Goal: Task Accomplishment & Management: Manage account settings

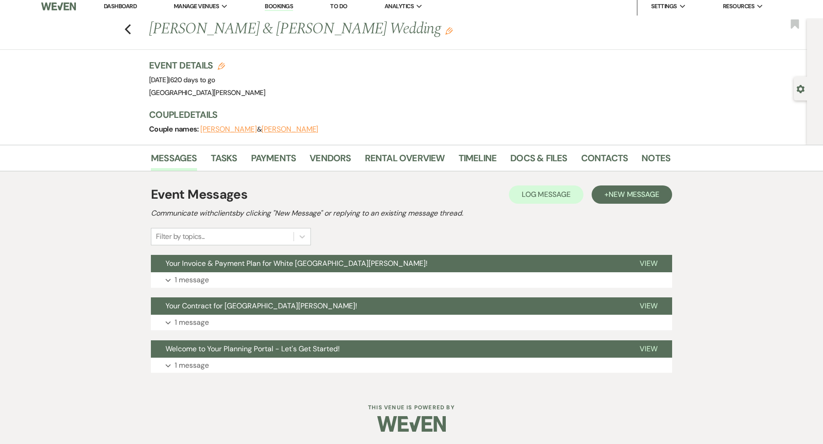
click at [127, 6] on link "Dashboard" at bounding box center [120, 6] width 33 height 8
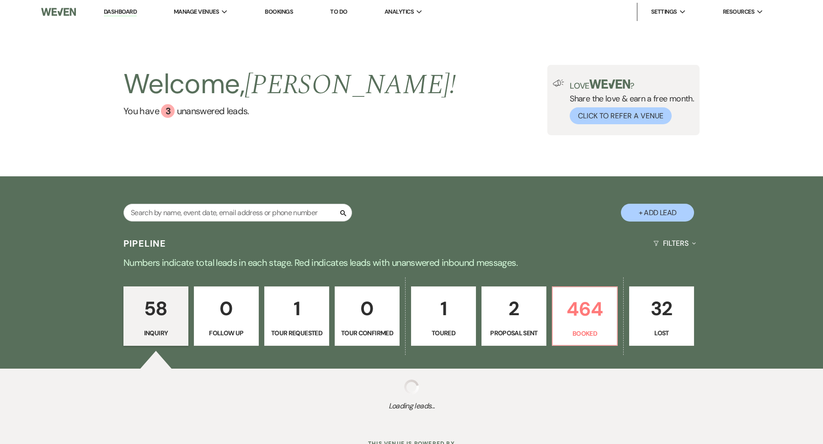
click at [175, 227] on div "Search" at bounding box center [237, 216] width 229 height 25
click at [175, 213] on input "text" at bounding box center [237, 213] width 229 height 18
type input "t"
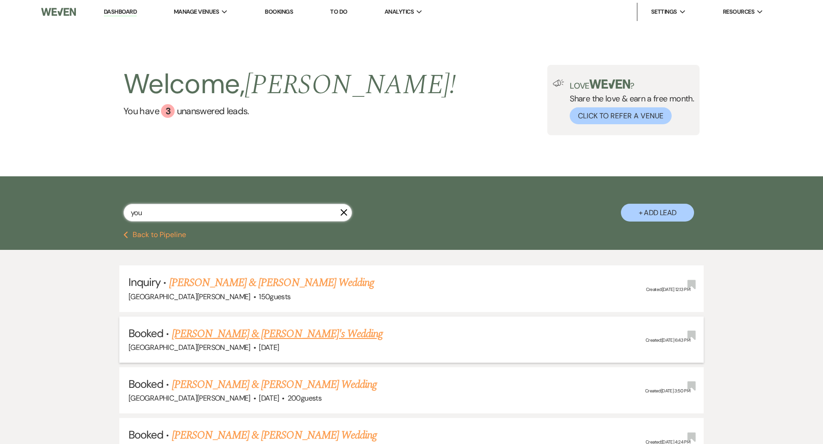
type input "you"
click at [219, 330] on link "Youssef Dobal & Ozian Fereja's Wedding" at bounding box center [277, 334] width 211 height 16
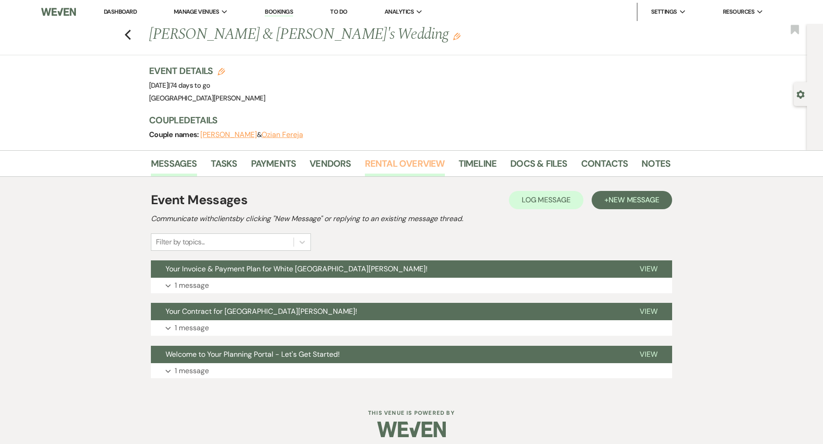
click at [384, 165] on link "Rental Overview" at bounding box center [405, 166] width 80 height 20
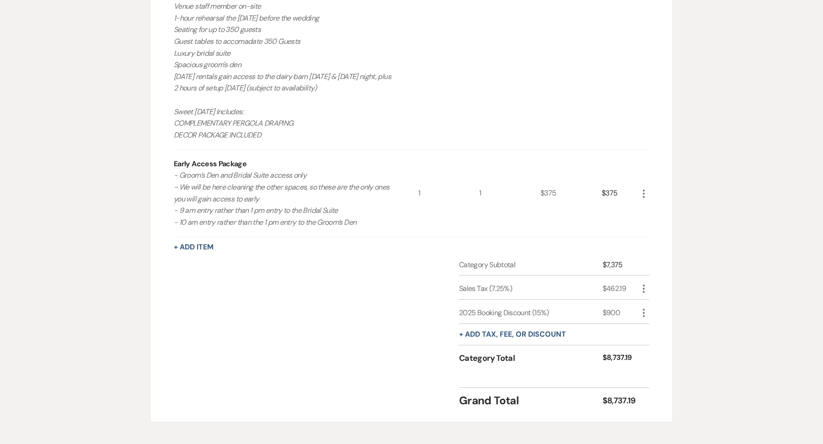
scroll to position [546, 0]
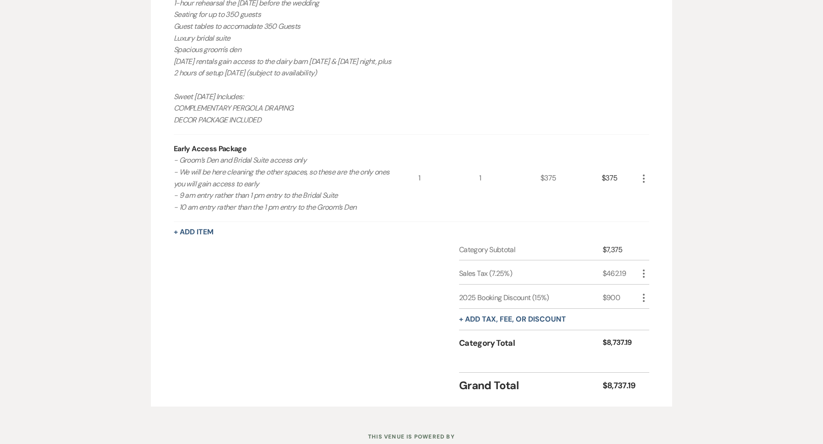
click at [643, 301] on icon "More" at bounding box center [643, 298] width 11 height 11
click at [647, 313] on button "Pencil Edit" at bounding box center [662, 316] width 48 height 15
select select "false"
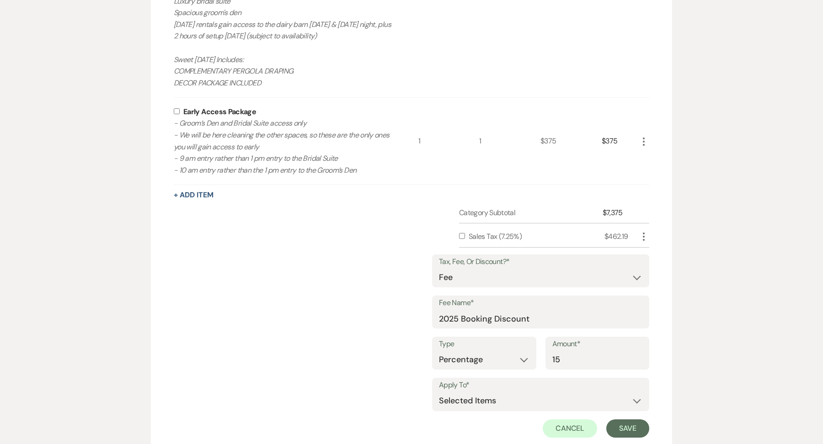
scroll to position [593, 0]
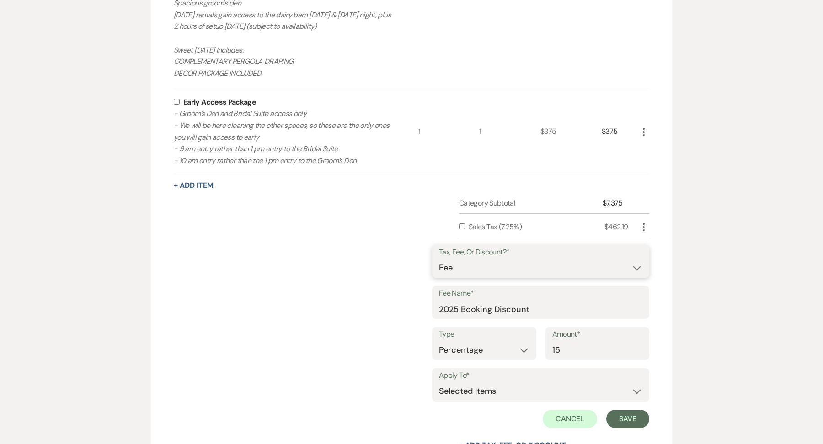
click at [498, 267] on select "Fee Discount Tax" at bounding box center [540, 268] width 203 height 18
select select "2"
click at [439, 259] on select "Fee Discount Tax" at bounding box center [540, 268] width 203 height 18
click at [626, 413] on button "Save" at bounding box center [627, 419] width 43 height 18
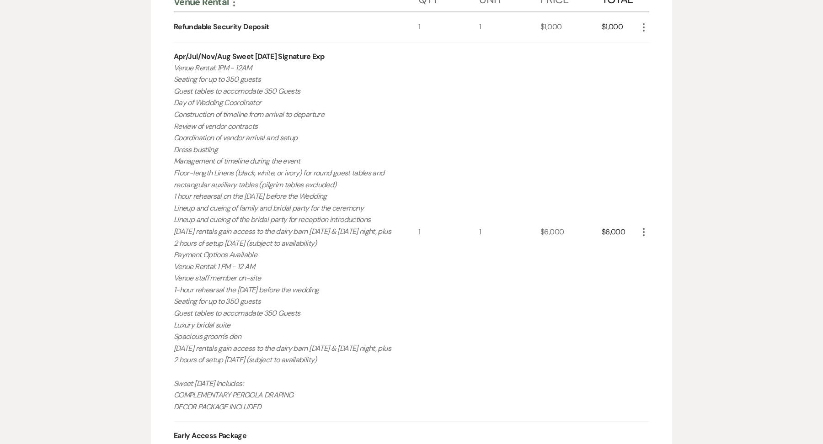
scroll to position [0, 0]
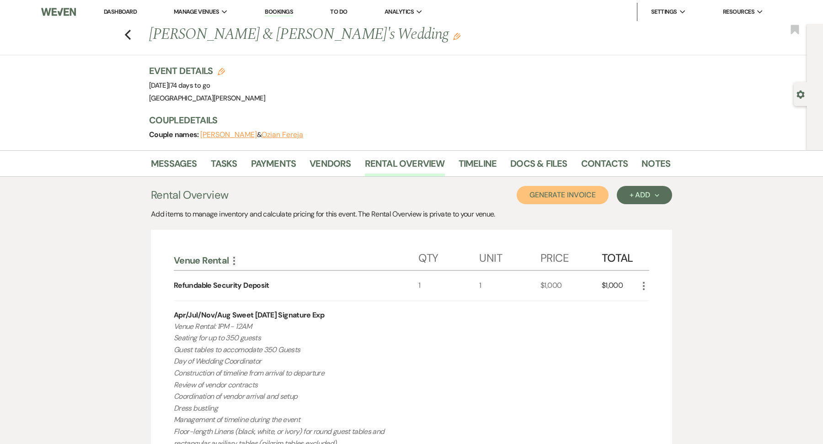
click at [586, 200] on button "Generate Invoice" at bounding box center [563, 195] width 92 height 18
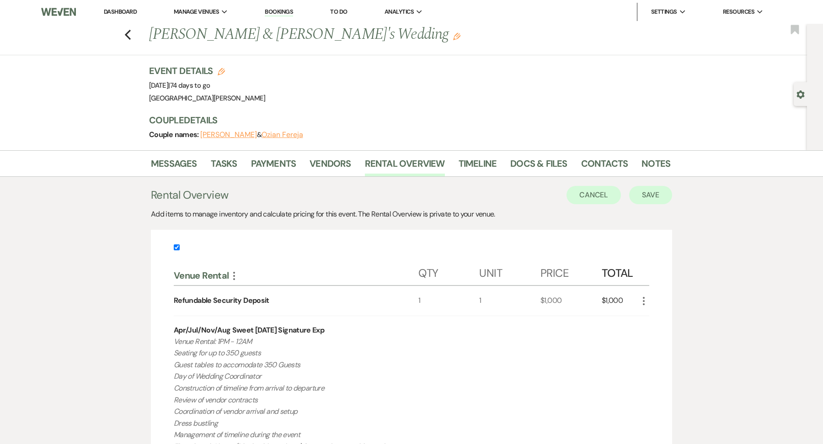
click at [653, 194] on button "Save" at bounding box center [650, 195] width 43 height 18
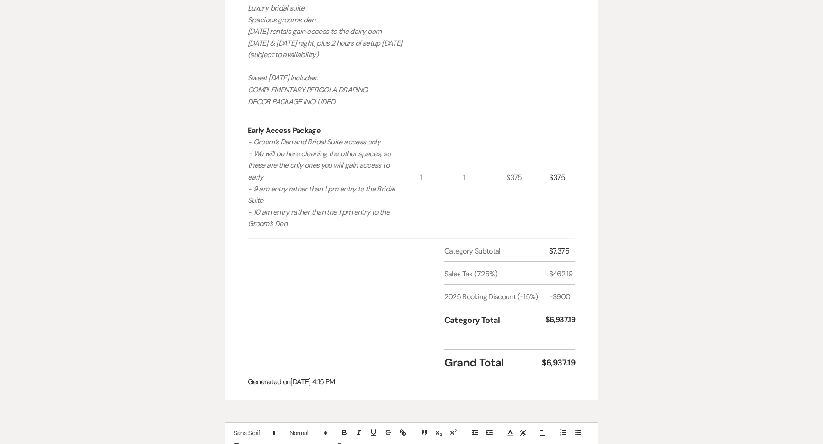
scroll to position [842, 0]
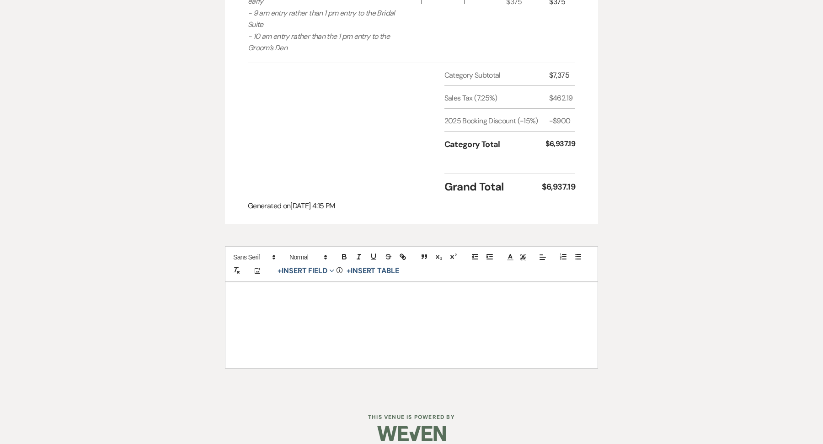
click at [352, 354] on div at bounding box center [411, 326] width 372 height 86
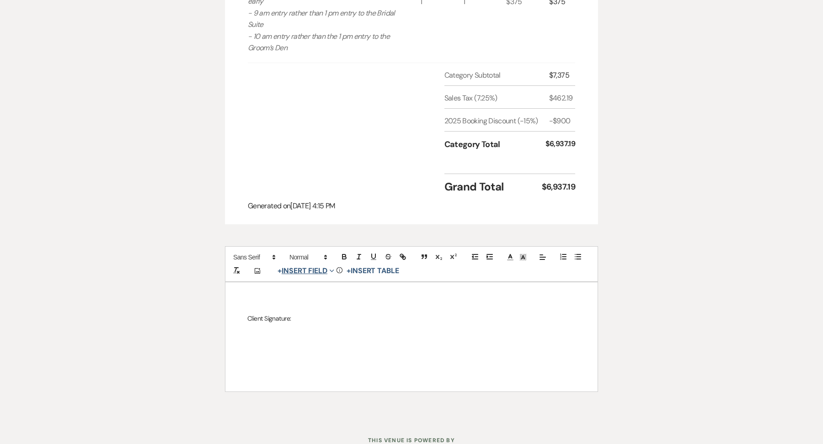
click at [311, 272] on button "+ Insert Field Expand" at bounding box center [305, 271] width 63 height 11
click at [305, 316] on button "Signature Field" at bounding box center [307, 323] width 69 height 16
select select "signatureField"
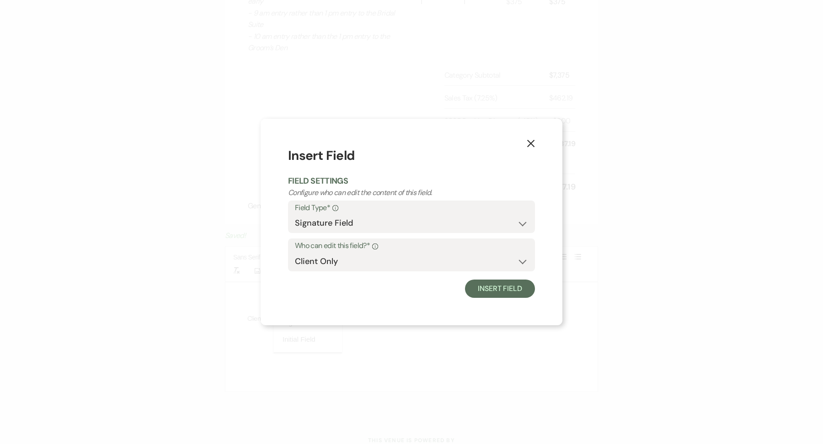
click at [512, 299] on div "X Insert Field Field Settings Configure who can edit the content of this field.…" at bounding box center [412, 222] width 302 height 207
click at [512, 293] on button "Insert Field" at bounding box center [500, 289] width 70 height 18
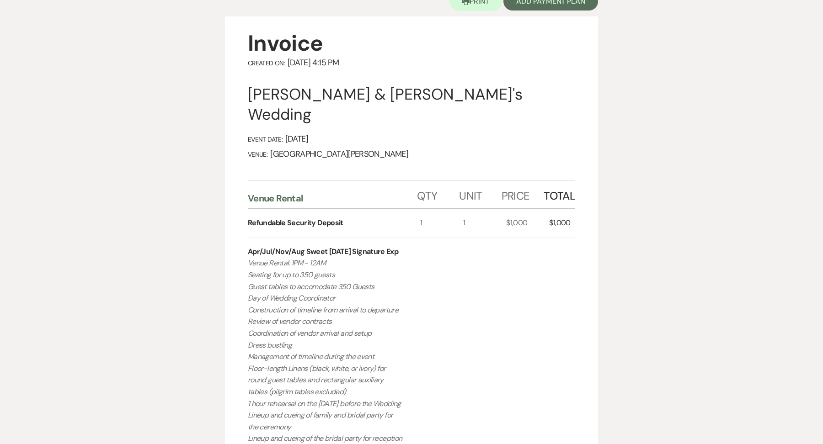
scroll to position [0, 0]
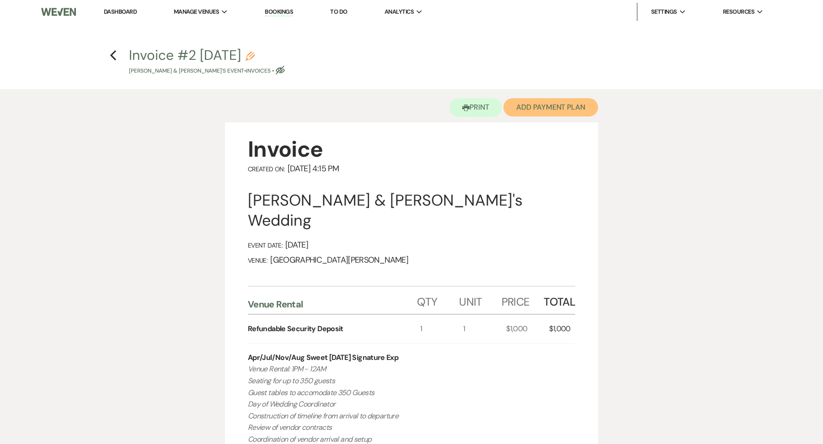
click at [553, 104] on button "Add Payment Plan" at bounding box center [550, 107] width 95 height 18
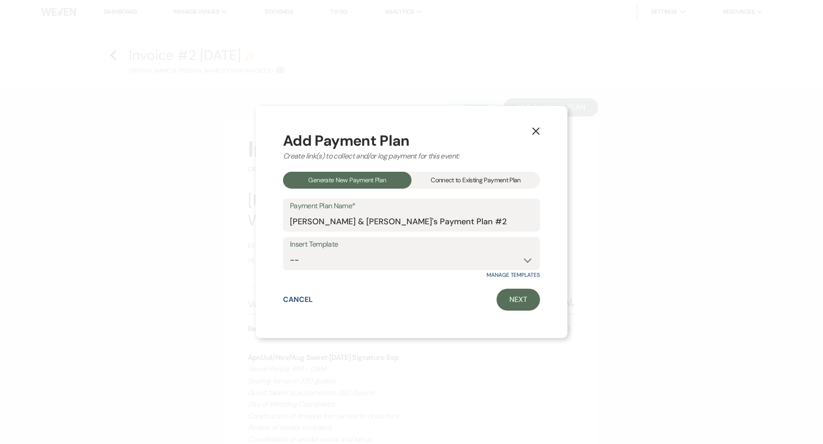
click at [479, 170] on div "Add Payment Plan Create link(s) to collect and/or log payment for this event: G…" at bounding box center [411, 222] width 257 height 177
click at [478, 187] on div "Connect to Existing Payment Plan" at bounding box center [475, 180] width 128 height 17
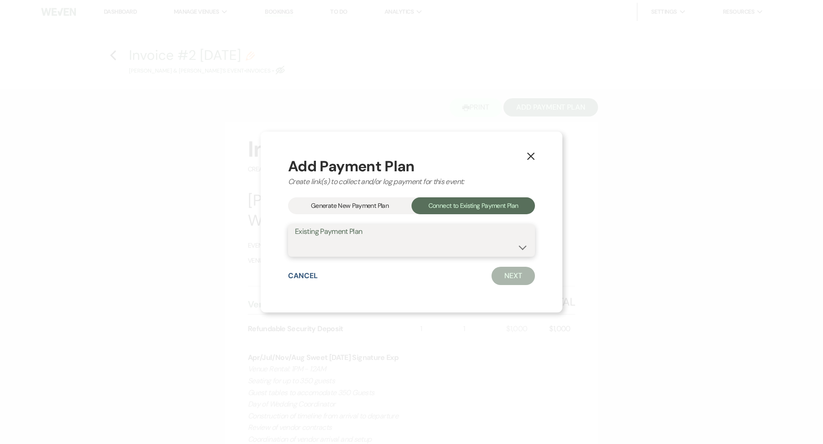
click at [425, 254] on select "Youssef Dobal & Ozian Fereja's Payment Plan #1" at bounding box center [411, 247] width 233 height 18
select select "25418"
click at [295, 238] on select "Youssef Dobal & Ozian Fereja's Payment Plan #1" at bounding box center [411, 247] width 233 height 18
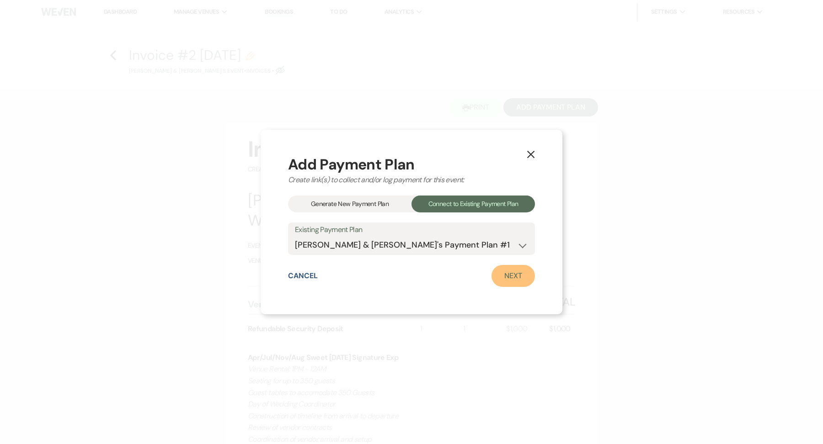
click at [525, 279] on link "Next" at bounding box center [513, 276] width 43 height 22
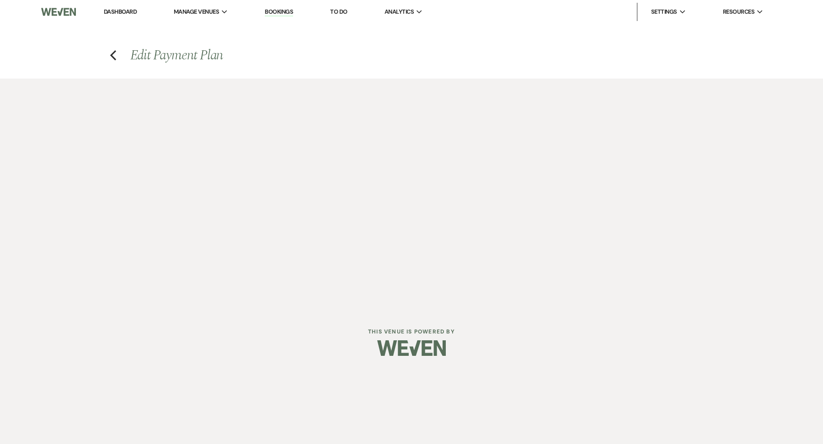
select select "28721"
select select "2"
select select "flat"
select select "true"
select select "client"
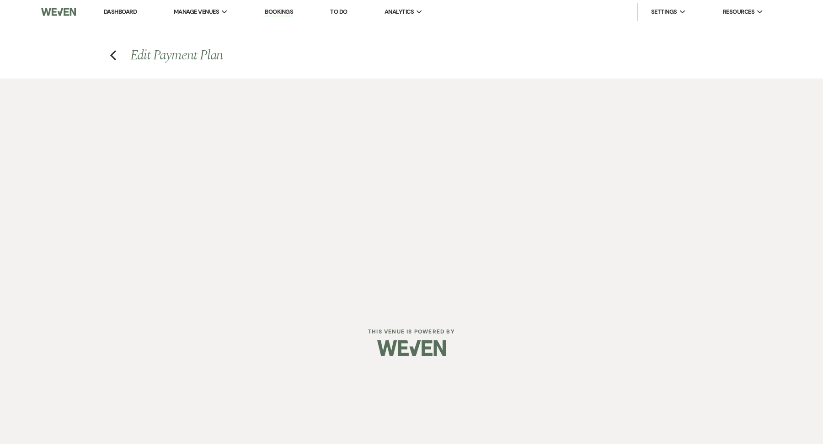
select select "days"
select select "2"
select select "flat"
select select "true"
select select "client"
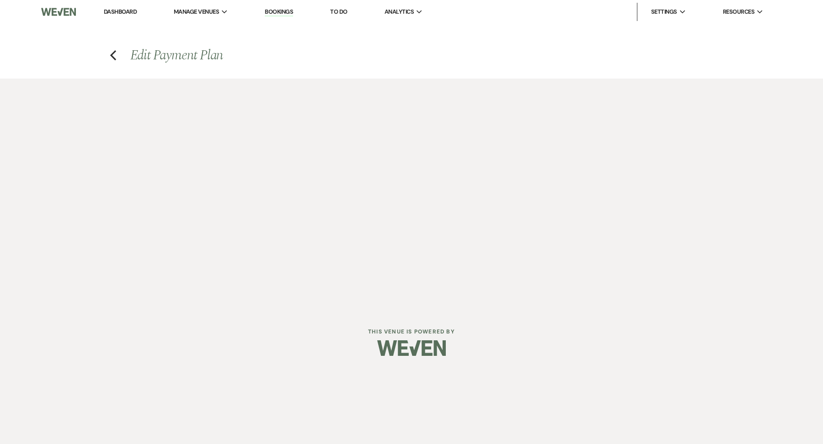
select select "weeks"
select select "client"
select select "days"
select select "2"
select select "flat"
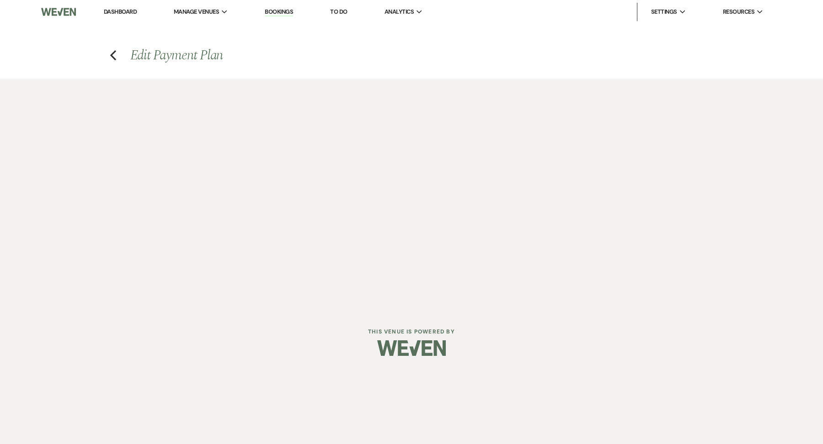
select select "true"
select select "client"
select select "weeks"
select select "client"
select select "days"
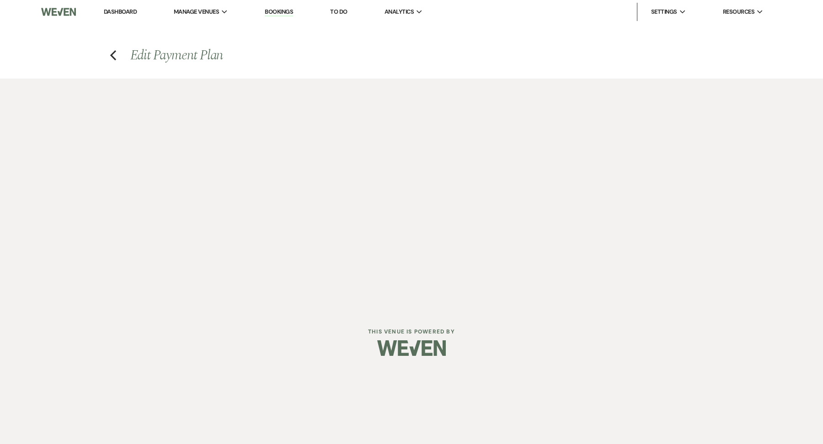
select select "2"
select select "flat"
select select "true"
select select "client"
select select "weeks"
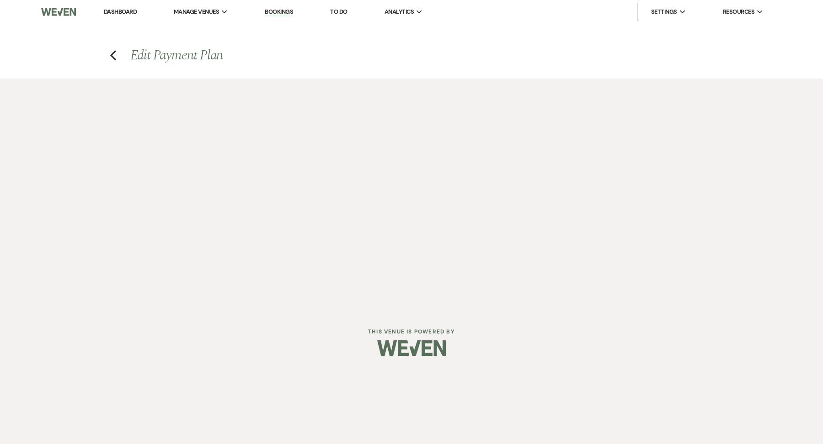
select select "client"
select select "days"
select select "2"
select select "flat"
select select "true"
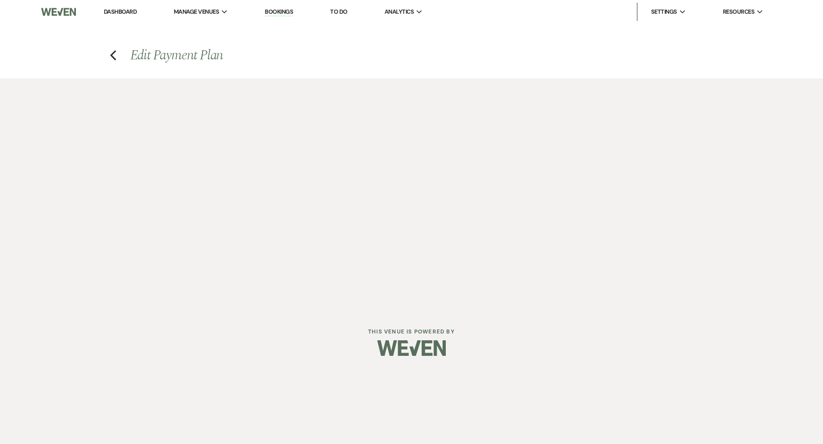
select select "client"
select select "days"
select select "client"
select select "weeks"
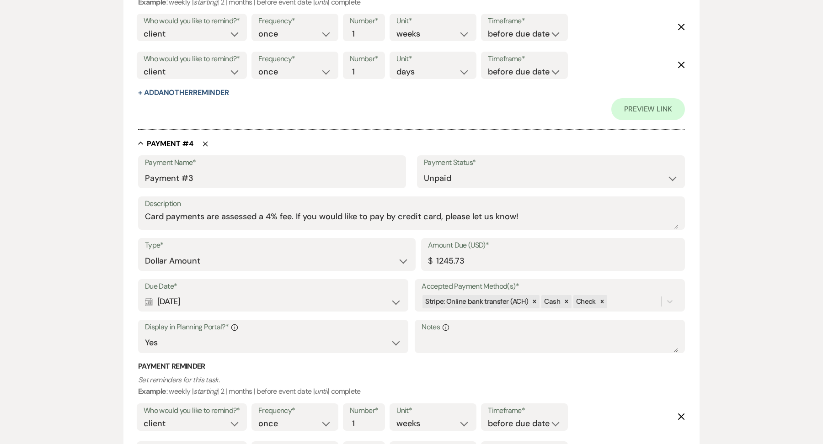
scroll to position [1243, 0]
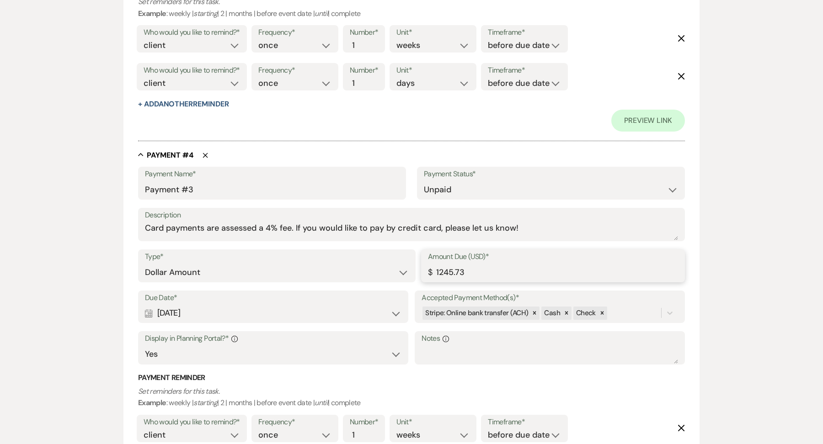
drag, startPoint x: 476, startPoint y: 277, endPoint x: 402, endPoint y: 275, distance: 74.5
click at [402, 276] on div "Type* Dollar Amount Percentage of Grand Total Amount Due (USD)* $ 1245.73" at bounding box center [411, 270] width 547 height 41
drag, startPoint x: 473, startPoint y: 274, endPoint x: 427, endPoint y: 272, distance: 46.7
click at [427, 273] on div "Amount Due (USD)* $ 645.73" at bounding box center [553, 266] width 264 height 33
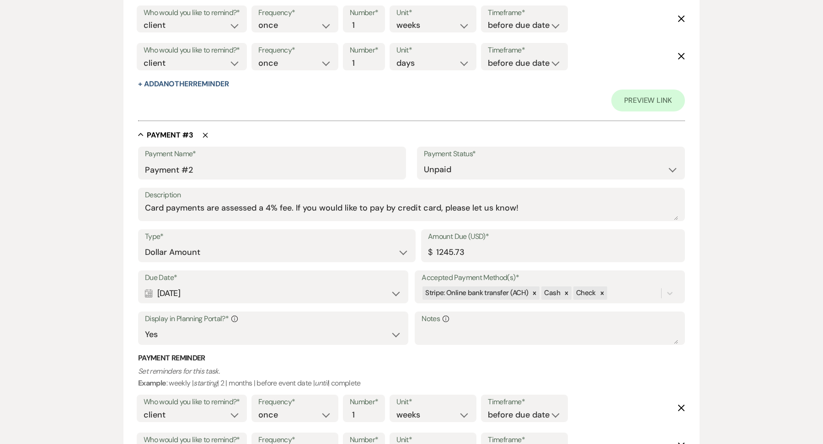
scroll to position [866, 0]
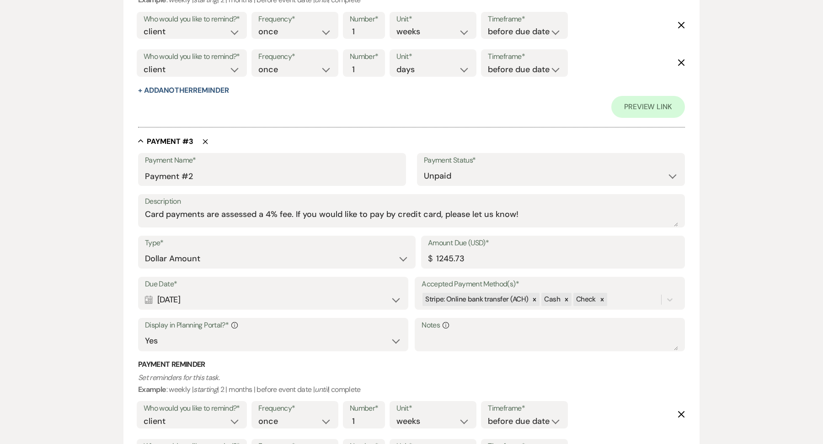
type input "645.73"
drag, startPoint x: 475, startPoint y: 250, endPoint x: 478, endPoint y: 261, distance: 11.4
click at [478, 262] on input "1245.73" at bounding box center [553, 259] width 250 height 18
paste input "6"
type input "645.73"
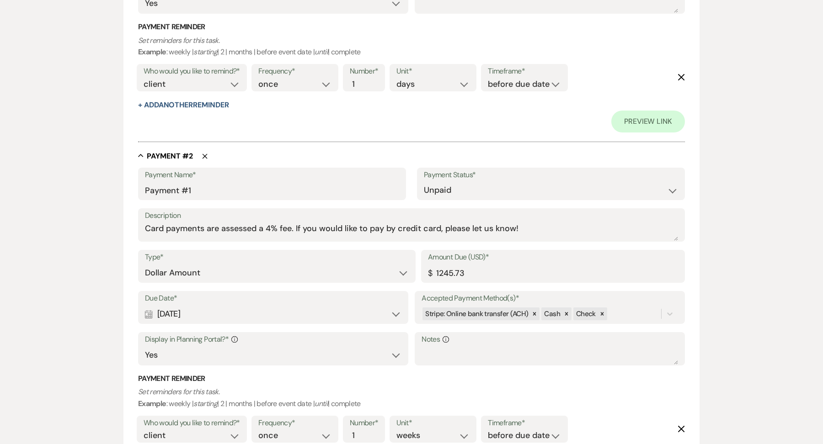
scroll to position [402, 0]
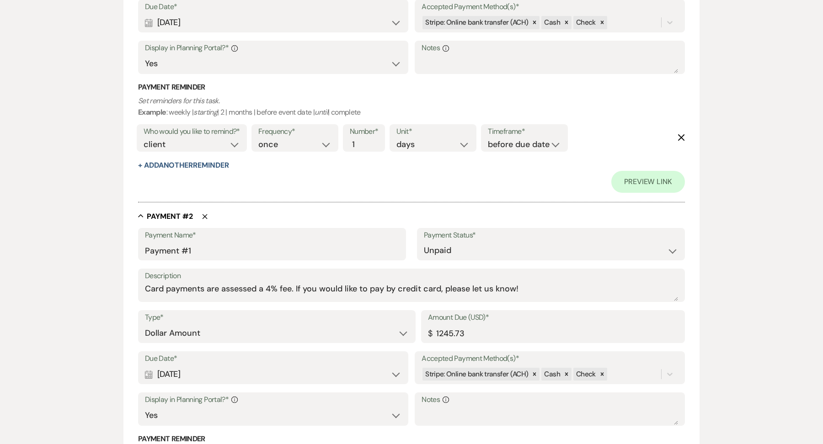
click at [431, 338] on div "$" at bounding box center [430, 334] width 4 height 12
drag, startPoint x: 438, startPoint y: 333, endPoint x: 517, endPoint y: 331, distance: 79.6
click at [519, 332] on input "1245.73" at bounding box center [553, 334] width 250 height 18
drag, startPoint x: 512, startPoint y: 336, endPoint x: 406, endPoint y: 335, distance: 106.1
click at [406, 336] on div "Type* Dollar Amount Percentage of Grand Total Amount Due (USD)* $ 1245.73" at bounding box center [411, 330] width 547 height 41
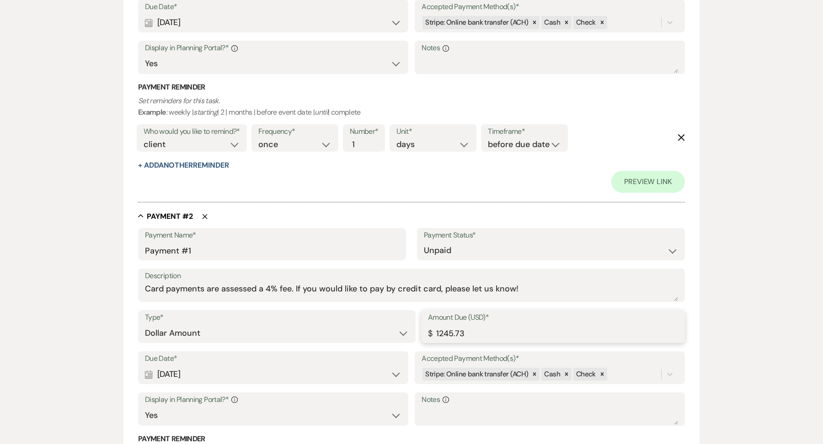
paste input "6"
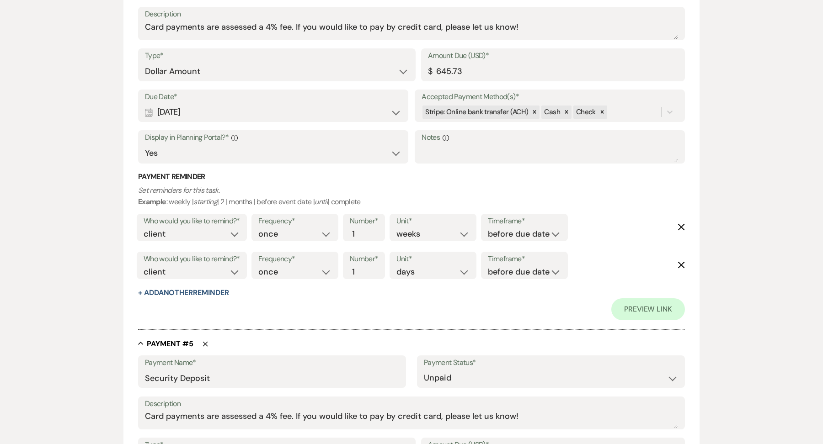
scroll to position [1828, 0]
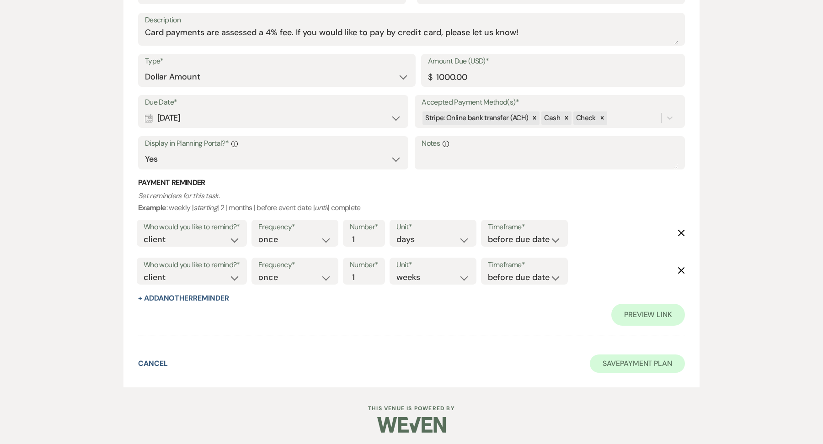
type input "645.73"
click at [611, 360] on button "Save Payment Plan" at bounding box center [637, 364] width 95 height 18
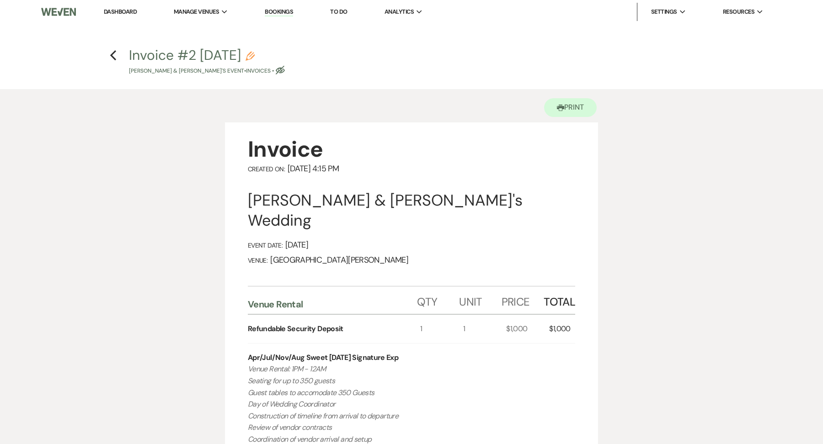
click at [111, 63] on h4 "Previous Invoice #2 9-16-2025 Pencil Youssef Dobal & Ozian Fereja's Event • Inv…" at bounding box center [411, 61] width 658 height 30
click at [114, 52] on use "button" at bounding box center [113, 55] width 6 height 10
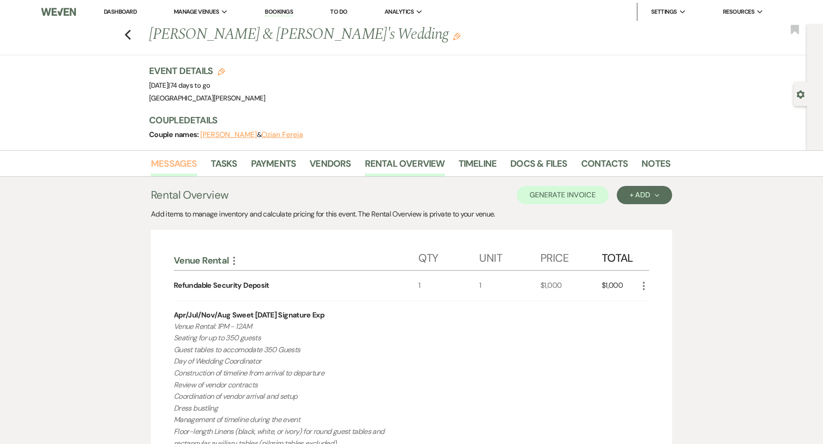
click at [167, 160] on link "Messages" at bounding box center [174, 166] width 46 height 20
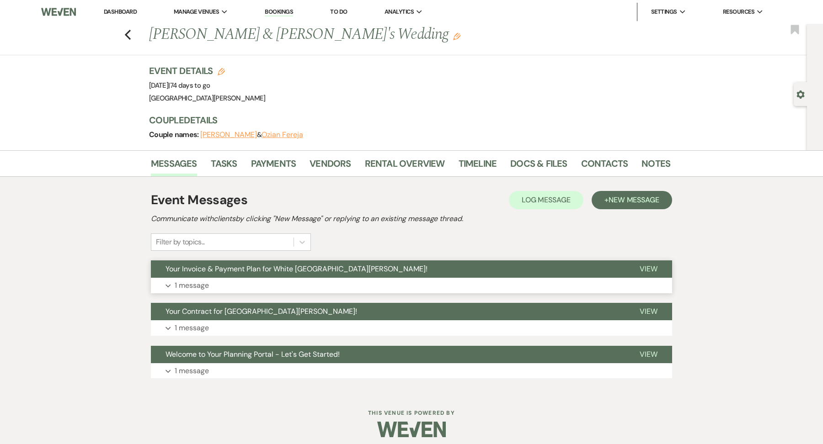
click at [273, 281] on button "Expand 1 message" at bounding box center [411, 286] width 521 height 16
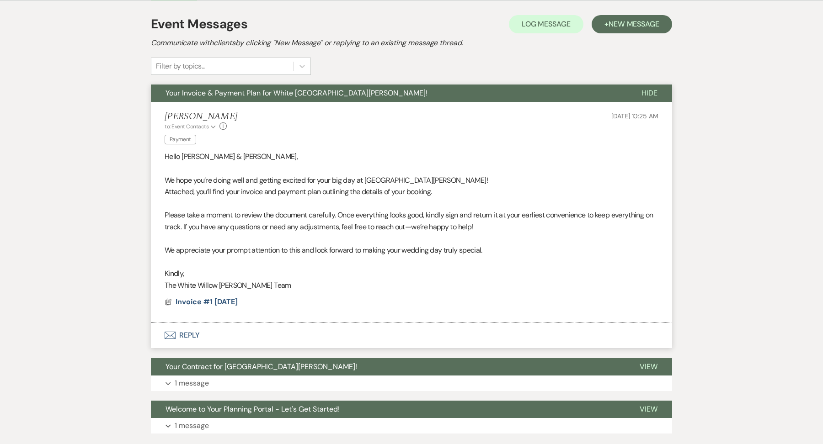
scroll to position [177, 0]
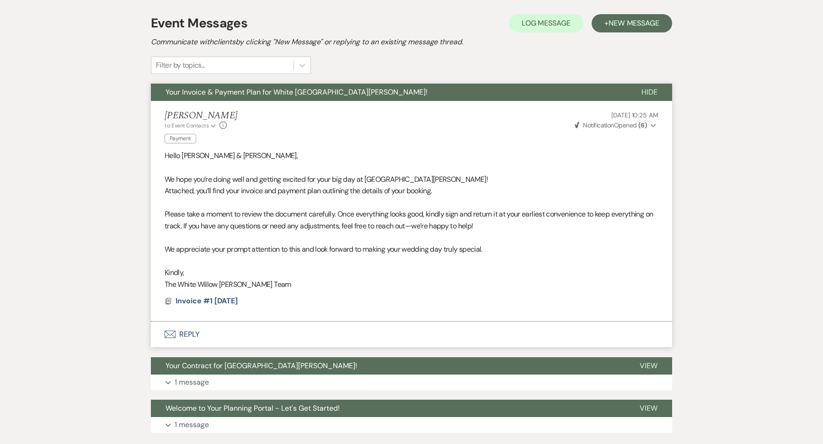
click at [192, 333] on button "Envelope Reply" at bounding box center [411, 335] width 521 height 26
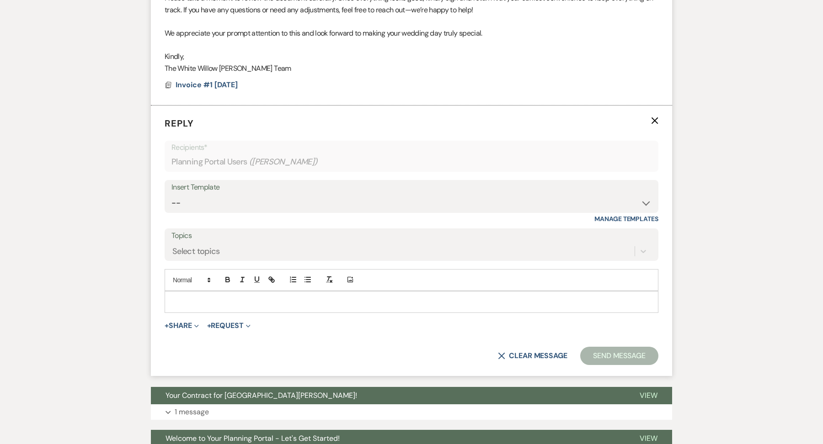
scroll to position [395, 0]
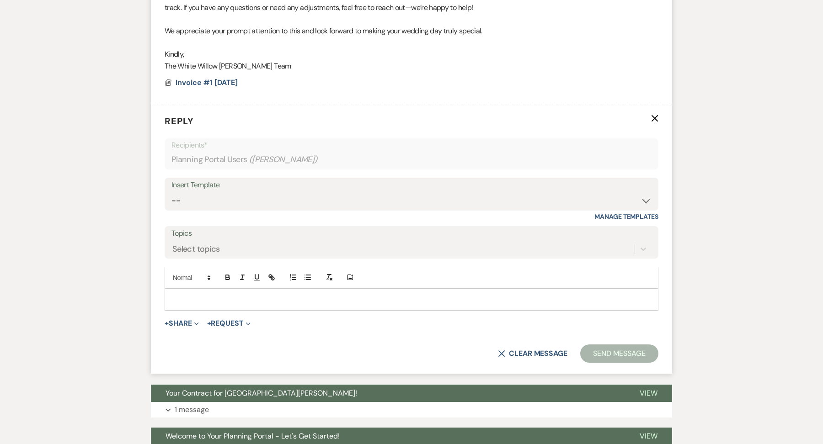
click at [217, 289] on div at bounding box center [411, 299] width 493 height 21
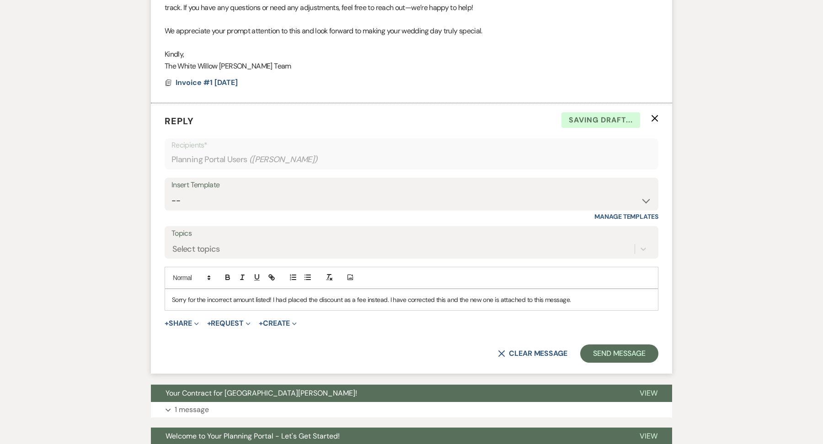
click at [193, 315] on form "Reply X Saving draft... Recipients* Planning Portal Users ( Youssef Dobal ) Ins…" at bounding box center [411, 238] width 521 height 271
click at [190, 321] on button "+ Share Expand" at bounding box center [182, 323] width 34 height 7
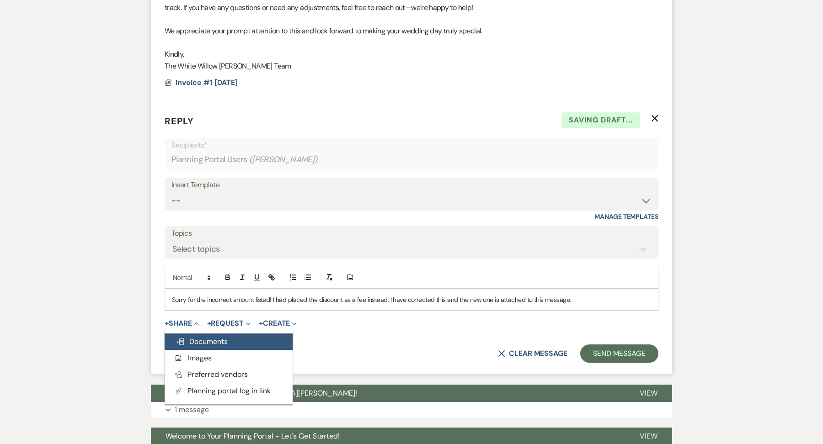
click at [193, 337] on span "Doc Upload Documents" at bounding box center [202, 342] width 52 height 10
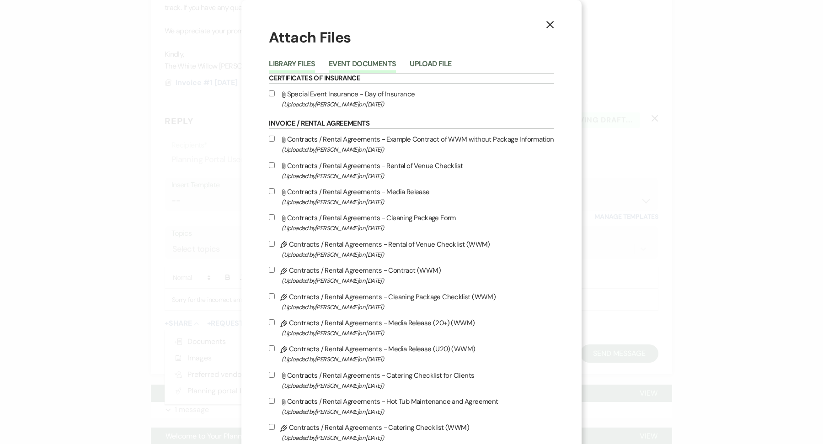
click at [368, 63] on button "Event Documents" at bounding box center [362, 66] width 67 height 13
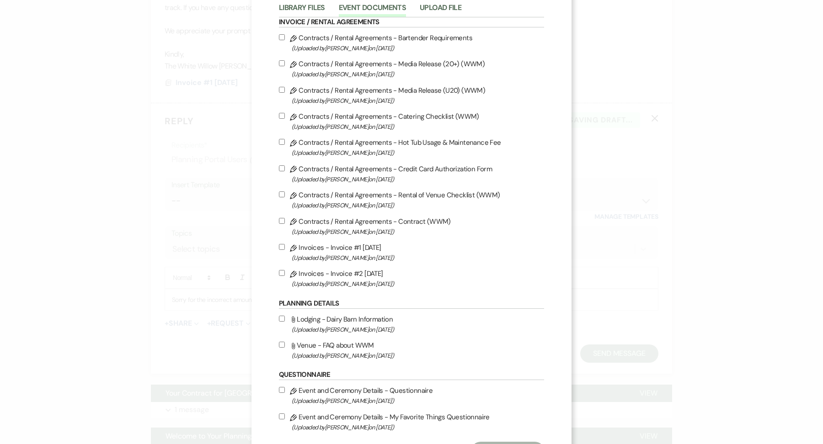
scroll to position [103, 0]
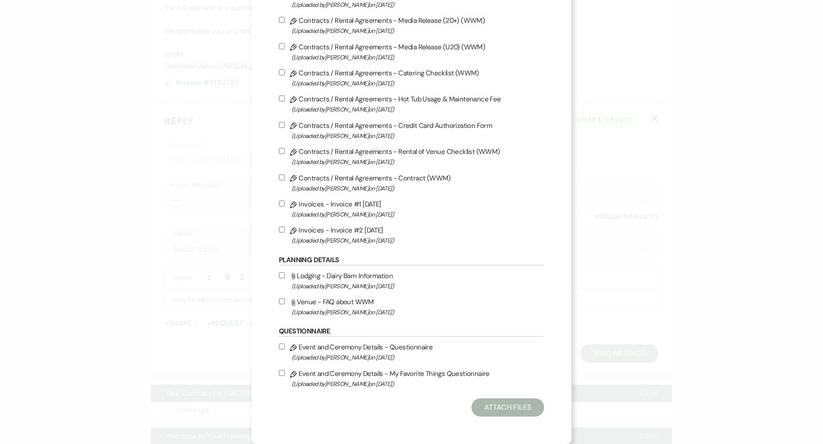
click at [358, 232] on label "Pencil Invoices - Invoice #2 9-16-2025 (Uploaded by Ashley Norman on Sep 16th, …" at bounding box center [411, 234] width 265 height 21
click at [285, 232] on input "Pencil Invoices - Invoice #2 9-16-2025 (Uploaded by Ashley Norman on Sep 16th, …" at bounding box center [282, 230] width 6 height 6
checkbox input "true"
click at [537, 404] on button "Attach Files" at bounding box center [507, 408] width 73 height 18
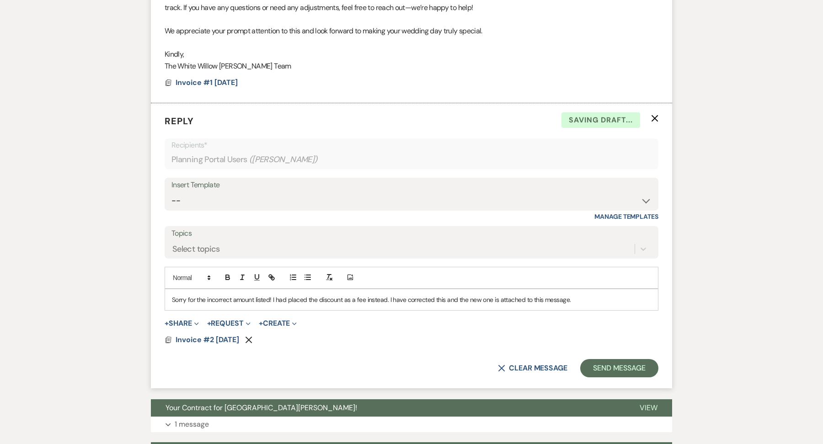
scroll to position [412, 0]
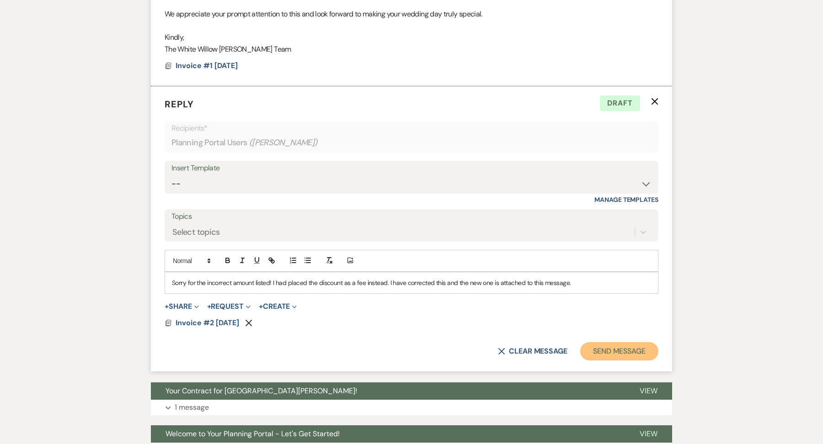
click at [609, 347] on button "Send Message" at bounding box center [619, 351] width 78 height 18
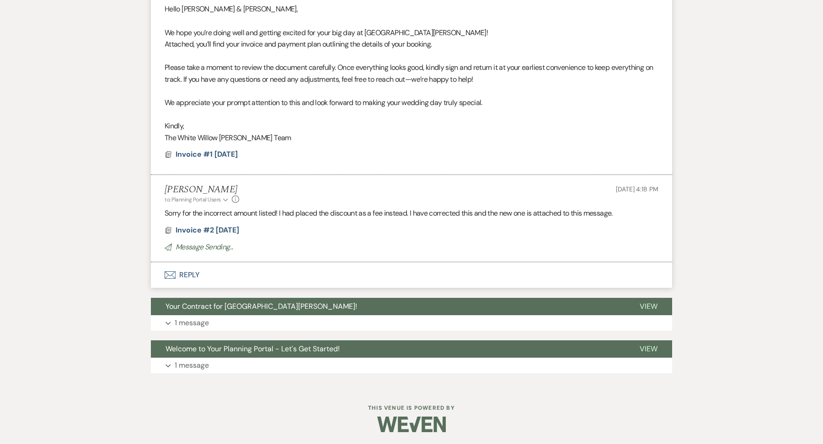
scroll to position [312, 0]
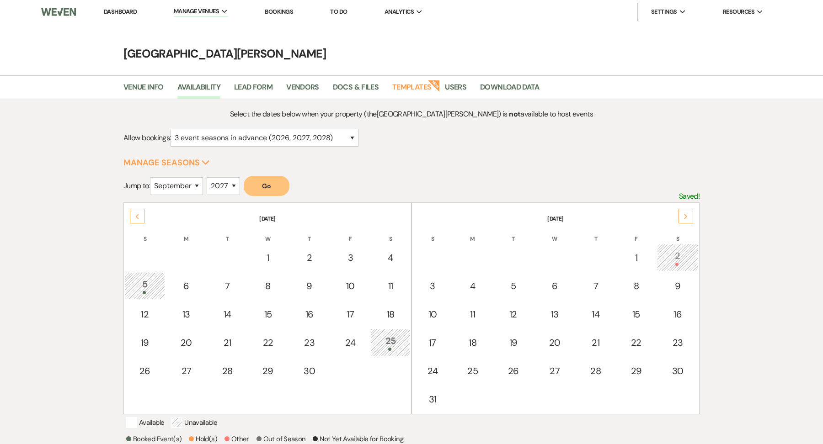
select select "3"
select select "9"
select select "2027"
